Goal: Check status: Check status

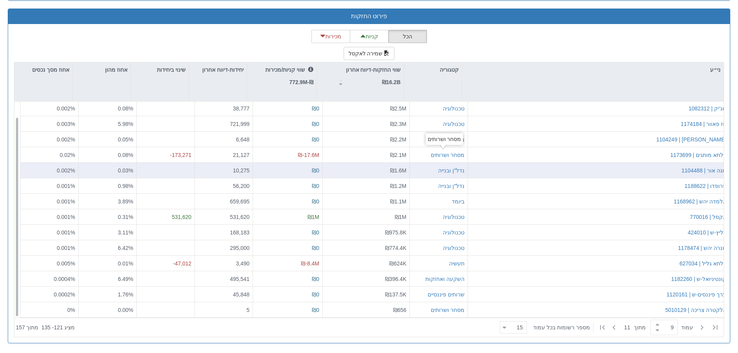
scroll to position [16, 0]
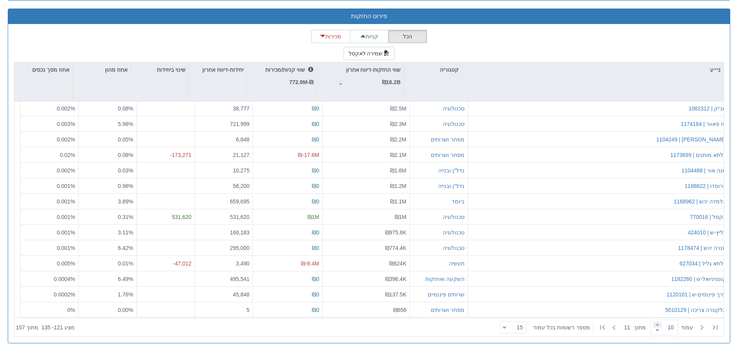
click at [653, 324] on span at bounding box center [657, 325] width 9 height 6
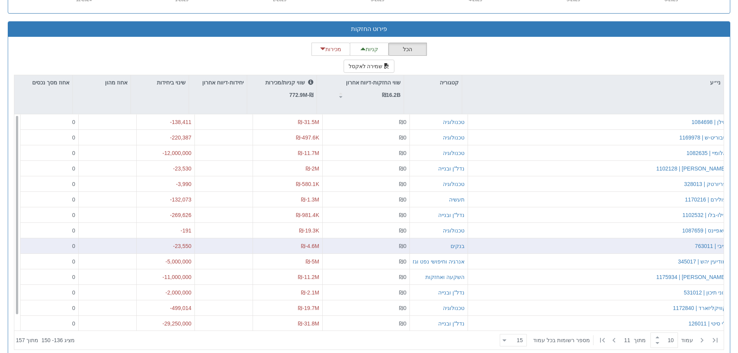
scroll to position [730, 0]
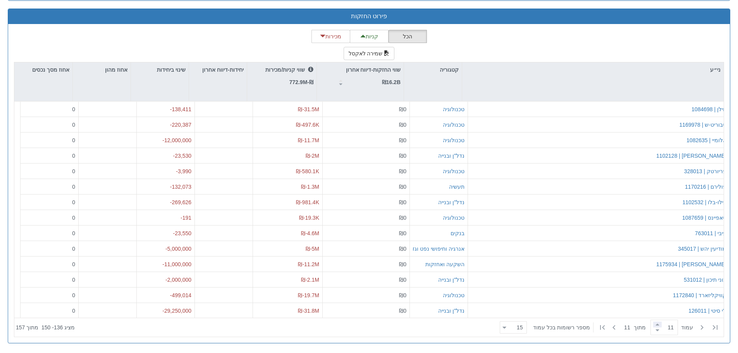
click at [653, 323] on span at bounding box center [657, 325] width 9 height 6
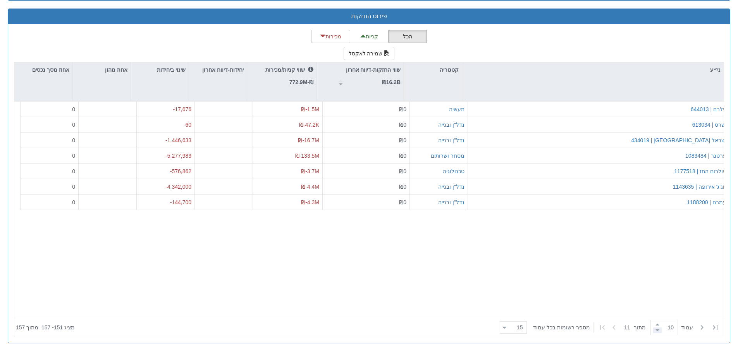
click at [653, 330] on span at bounding box center [657, 330] width 9 height 6
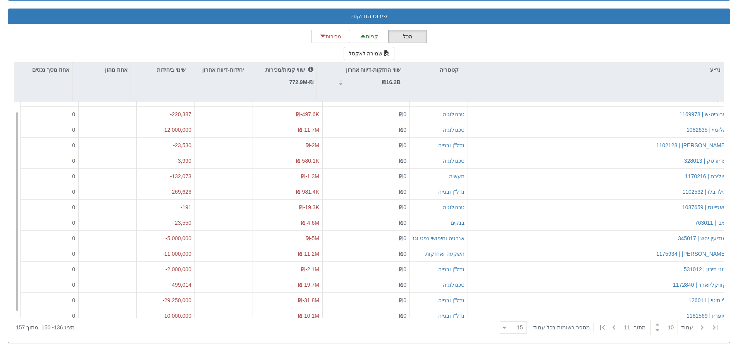
scroll to position [0, 0]
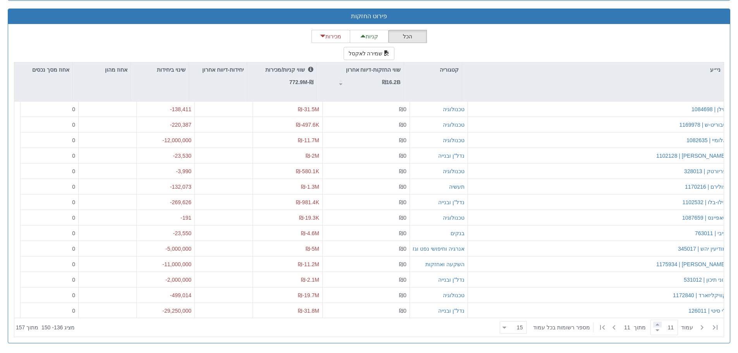
click at [653, 322] on span at bounding box center [657, 325] width 9 height 6
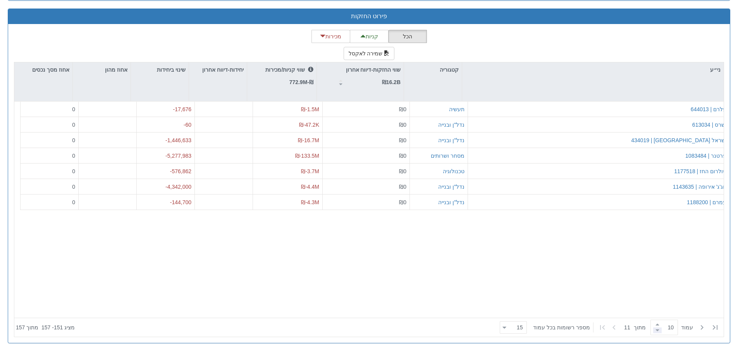
click at [653, 331] on span at bounding box center [657, 330] width 9 height 6
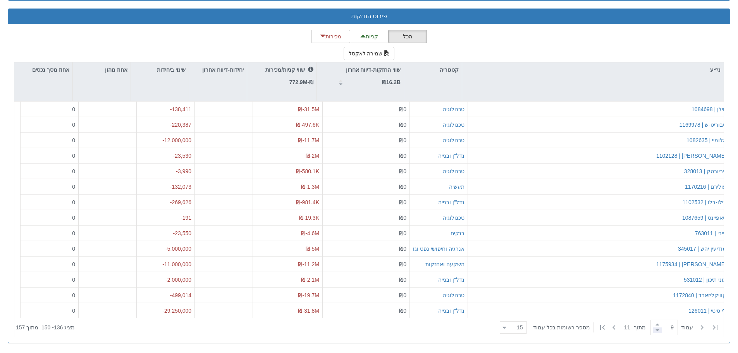
click at [653, 330] on span at bounding box center [657, 330] width 9 height 6
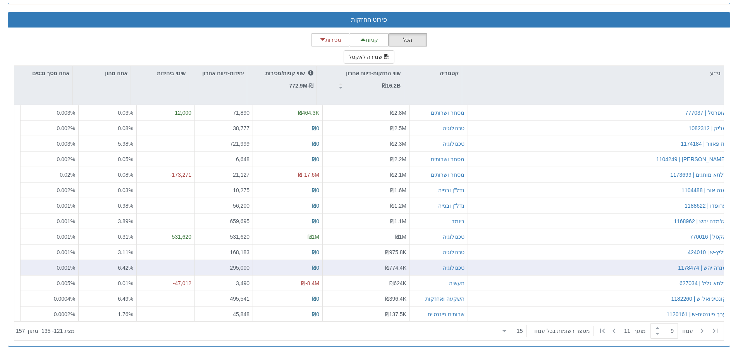
scroll to position [730, 0]
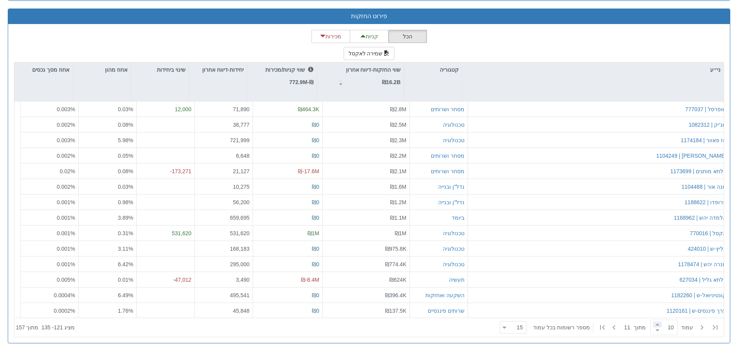
click at [653, 325] on span at bounding box center [657, 325] width 9 height 6
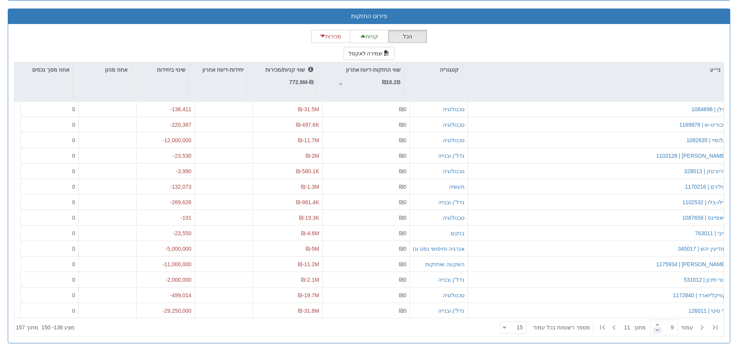
click at [653, 329] on span at bounding box center [657, 330] width 9 height 6
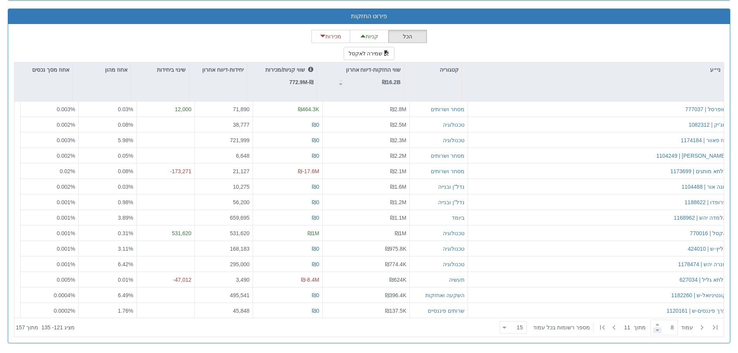
click at [653, 329] on span at bounding box center [657, 330] width 9 height 6
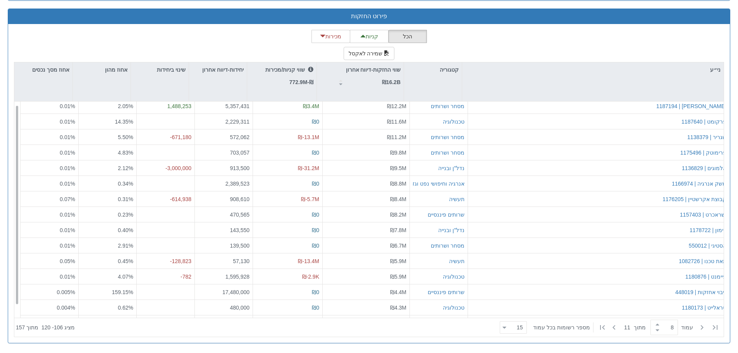
scroll to position [0, 0]
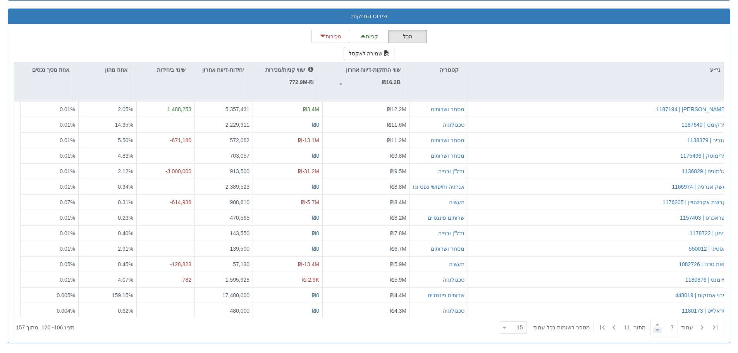
click at [653, 330] on span at bounding box center [657, 330] width 9 height 6
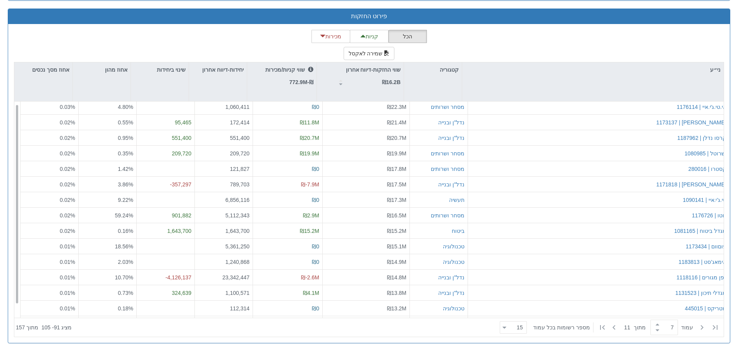
scroll to position [16, 0]
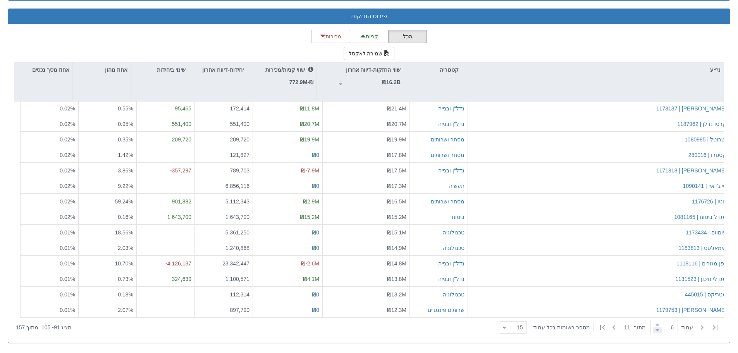
click at [653, 328] on span at bounding box center [657, 330] width 9 height 6
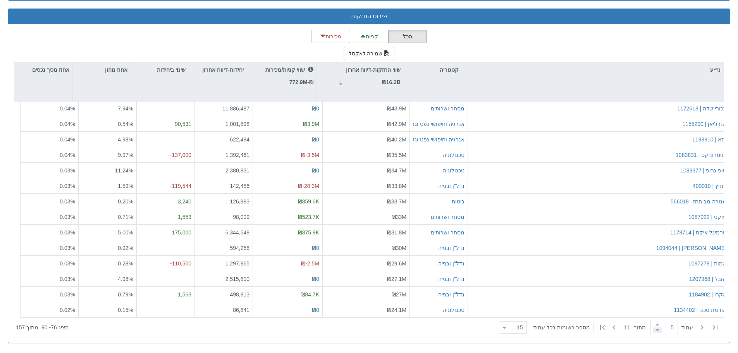
click at [653, 330] on span at bounding box center [657, 330] width 9 height 6
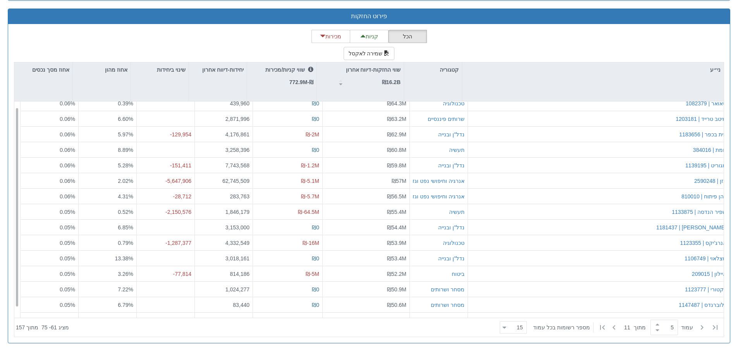
scroll to position [0, 0]
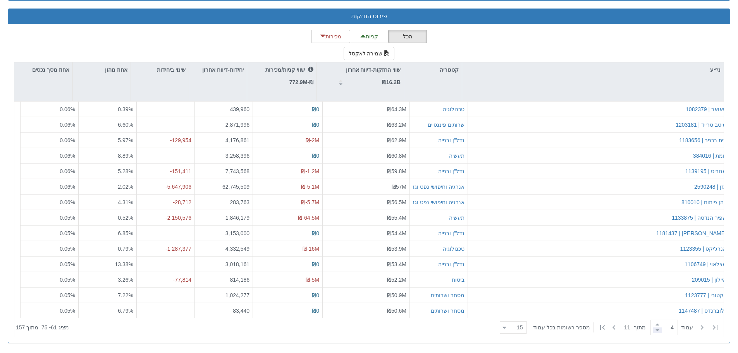
click at [653, 329] on span at bounding box center [657, 330] width 9 height 6
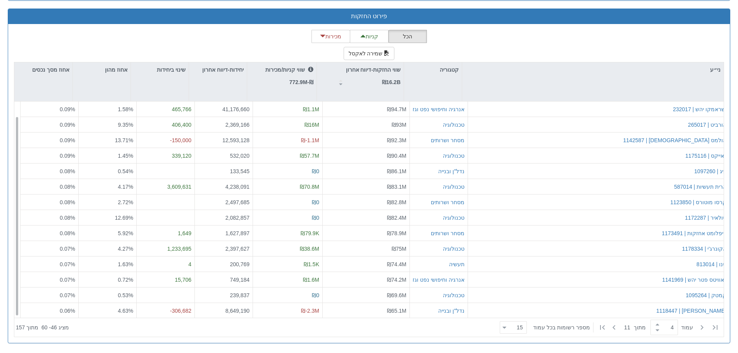
scroll to position [16, 0]
click at [653, 329] on span at bounding box center [657, 330] width 9 height 6
type input "3"
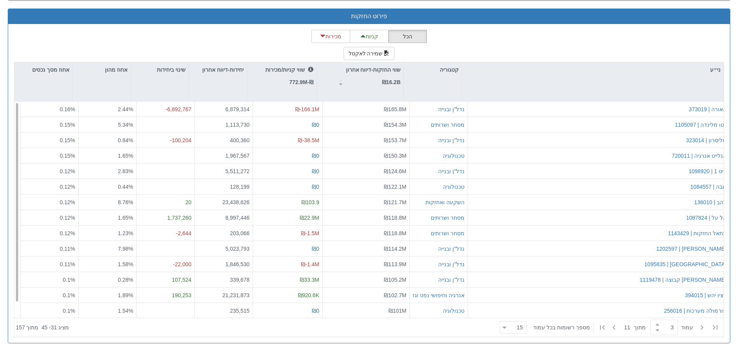
scroll to position [0, 0]
